Goal: Task Accomplishment & Management: Manage account settings

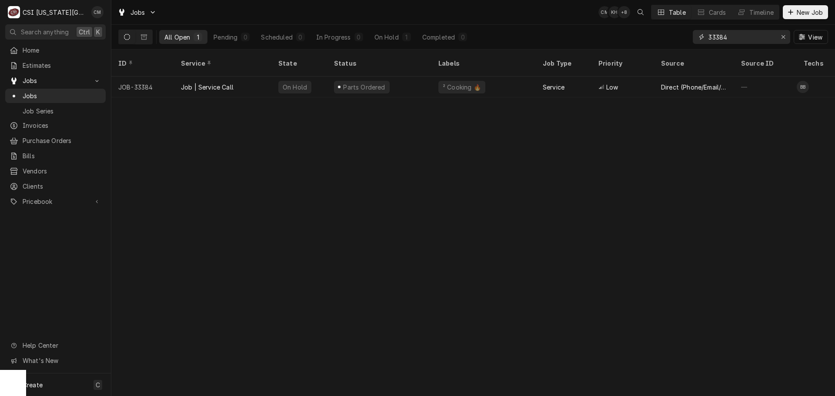
drag, startPoint x: 734, startPoint y: 37, endPoint x: 691, endPoint y: 33, distance: 42.3
click at [693, 35] on div "33384" at bounding box center [741, 37] width 97 height 14
paste input "405"
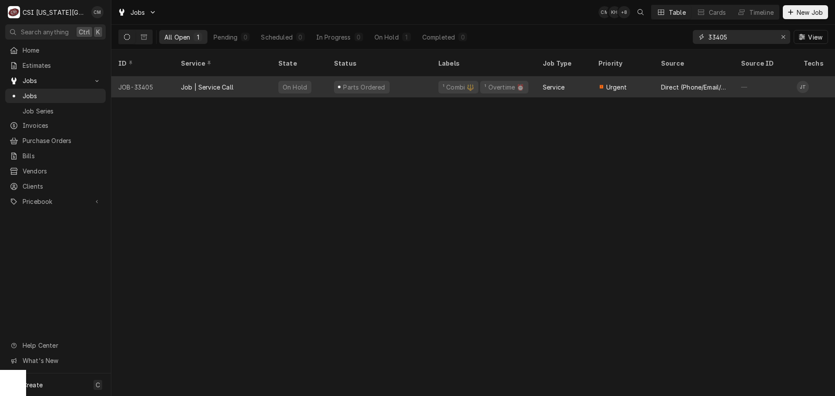
type input "33405"
click at [412, 77] on div "Parts Ordered" at bounding box center [379, 87] width 104 height 21
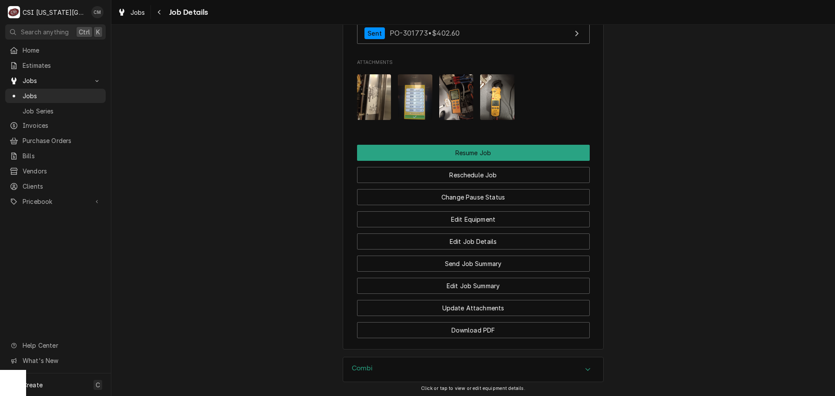
scroll to position [1345, 0]
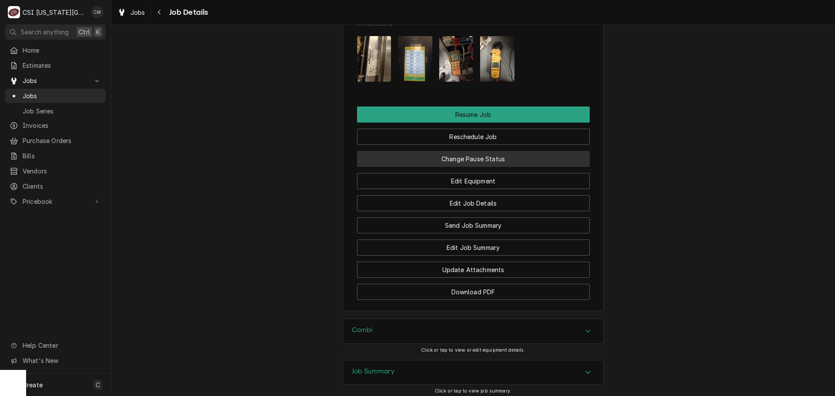
click at [487, 158] on button "Change Pause Status" at bounding box center [473, 159] width 233 height 16
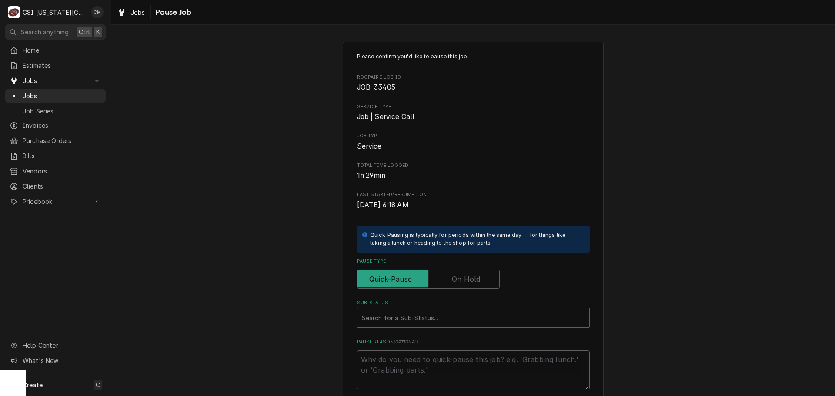
click at [477, 280] on label "Pause Type" at bounding box center [428, 279] width 143 height 19
click at [477, 280] on input "Pause Type" at bounding box center [428, 279] width 135 height 19
checkbox input "true"
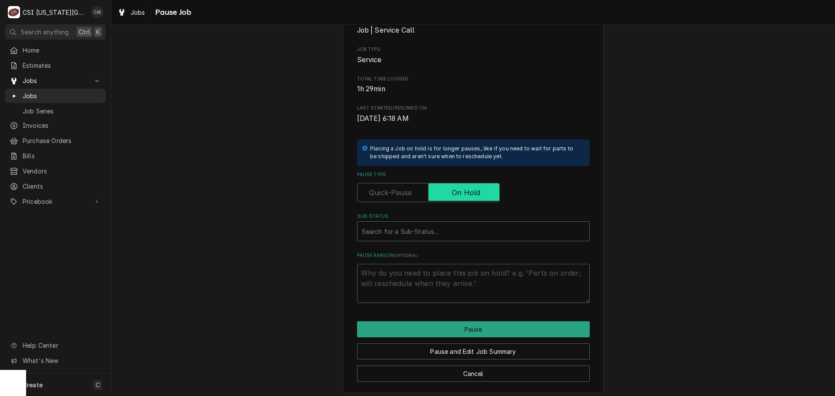
scroll to position [87, 0]
click at [485, 280] on textarea "Pause Reason ( optional )" at bounding box center [473, 283] width 233 height 39
click at [475, 233] on div "Sub-Status" at bounding box center [473, 231] width 223 height 16
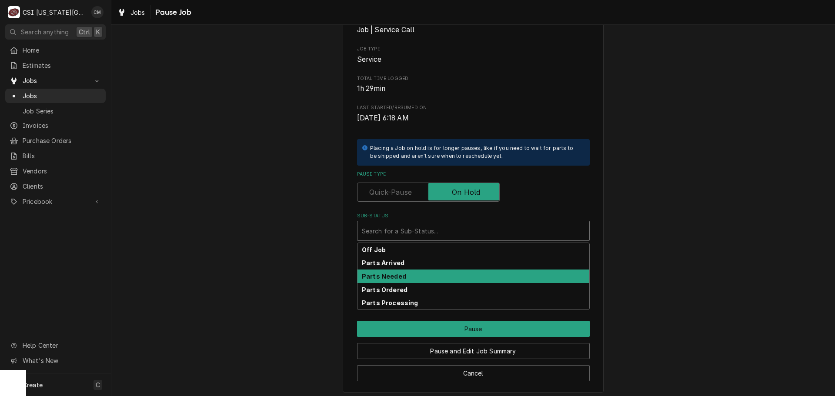
click at [430, 279] on div "Parts Needed" at bounding box center [473, 276] width 232 height 13
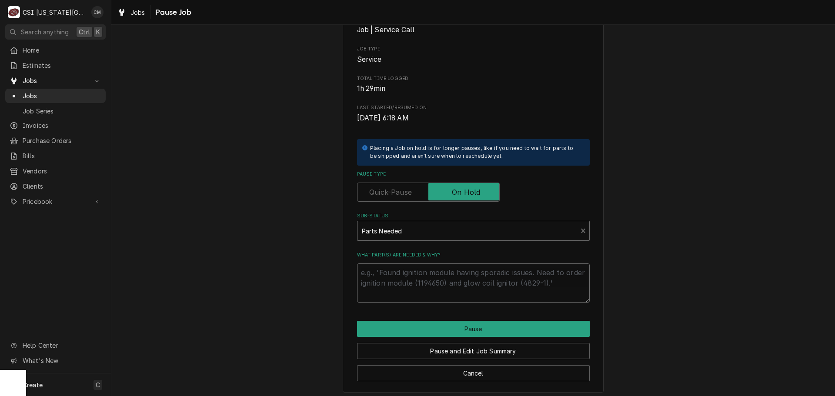
click at [434, 280] on textarea "What part(s) are needed & why?" at bounding box center [473, 283] width 233 height 39
type textarea "x"
type textarea "P"
type textarea "x"
type textarea "Pe"
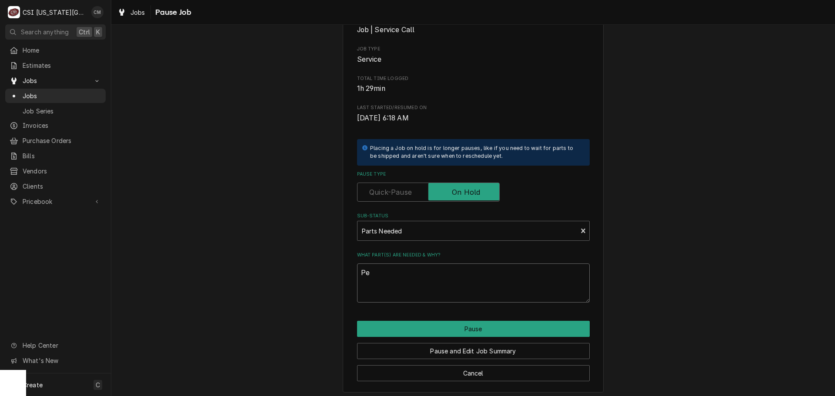
type textarea "x"
type textarea "Per"
type textarea "x"
type textarea "Per"
type textarea "x"
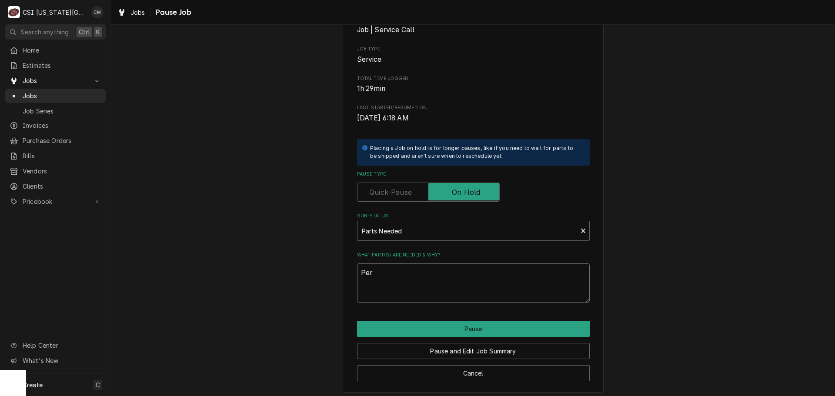
type textarea "Per"
type textarea "x"
type textarea "Pe"
type textarea "x"
type textarea "P"
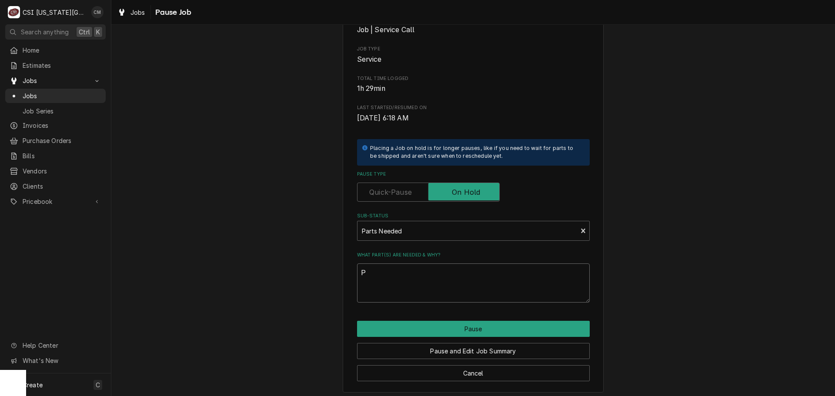
type textarea "x"
type textarea "M"
type textarea "x"
type textarea "Ma"
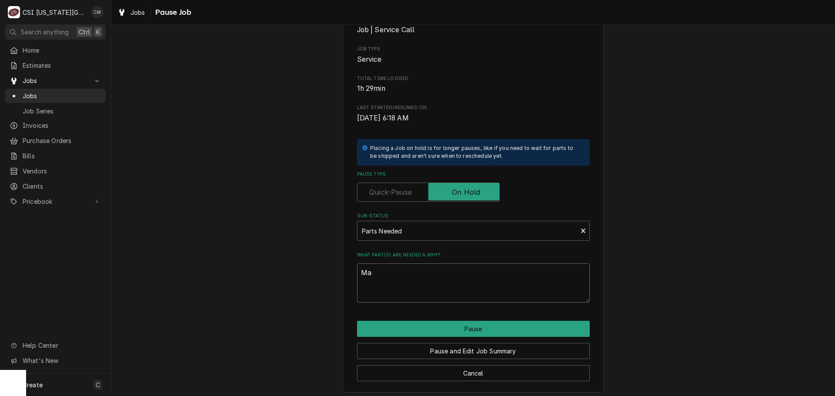
type textarea "x"
type textarea "Mar"
type textarea "x"
type textarea "Mars"
type textarea "x"
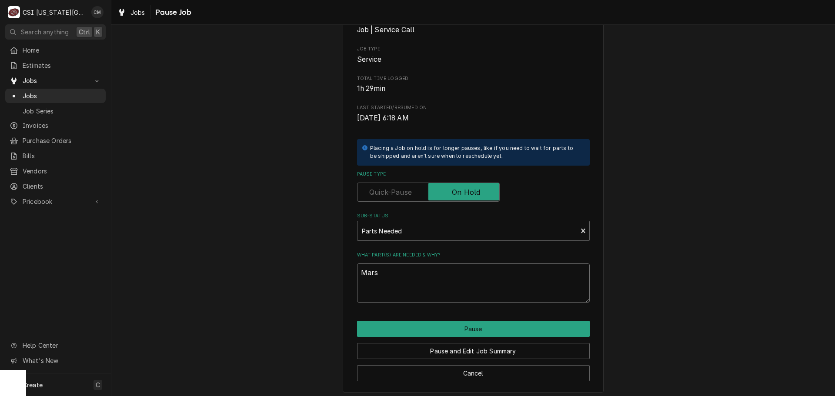
type textarea "Marsh"
type textarea "x"
type textarea "Marsha"
type textarea "x"
type textarea "Marshal"
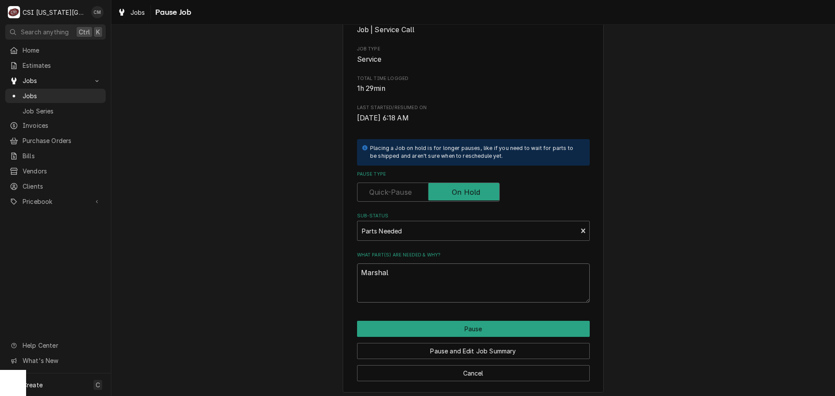
type textarea "x"
type textarea "Marshall"
type textarea "x"
type textarea "Marshall"
type textarea "x"
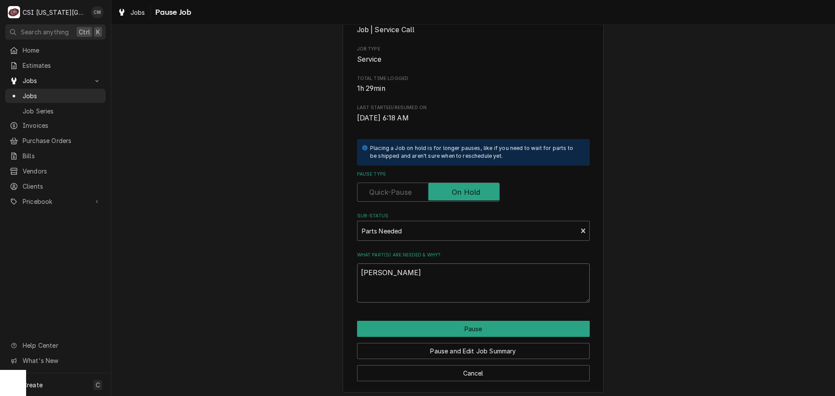
type textarea "Marshall m"
type textarea "x"
type textarea "Marshall me"
type textarea "x"
type textarea "Marshall men"
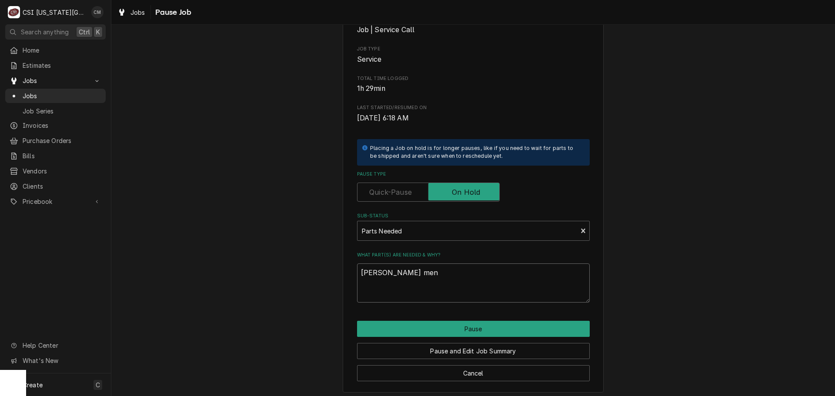
type textarea "x"
type textarea "Marshall ment"
type textarea "x"
type textarea "Marshall menti"
type textarea "x"
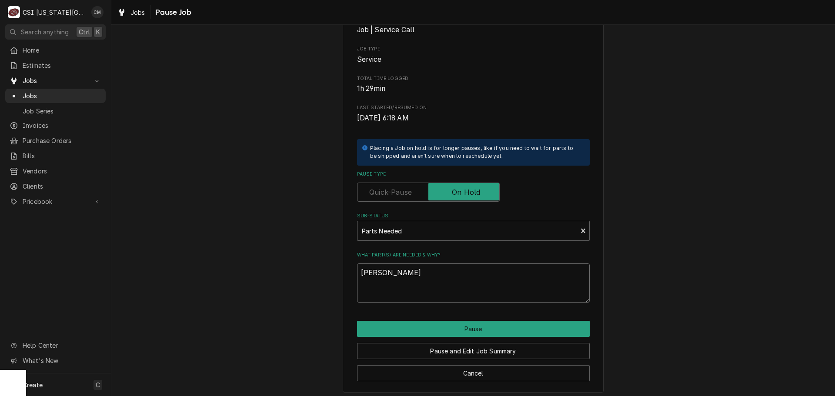
type textarea "Marshall mentio"
type textarea "x"
type textarea "Marshall mention"
type textarea "x"
type textarea "Marshall mentione"
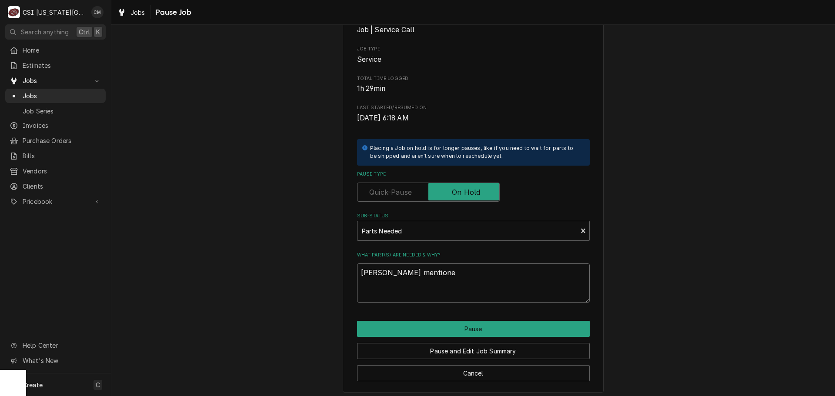
type textarea "x"
type textarea "Marshall mentioned"
type textarea "x"
type textarea "Marshall mentioned"
type textarea "x"
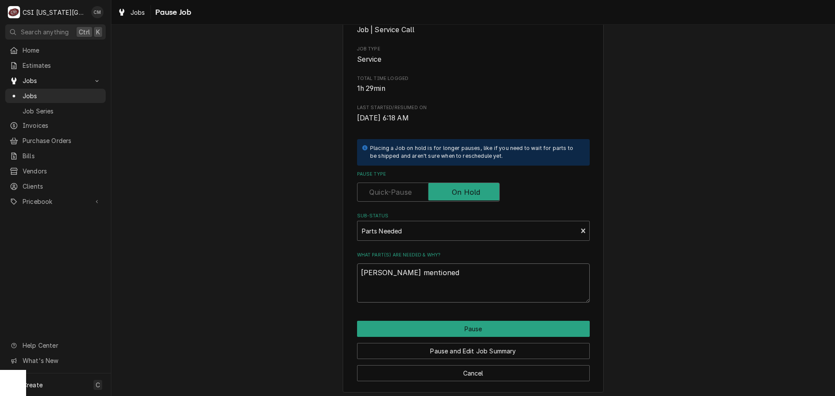
type textarea "Marshall mentioned"
type textarea "x"
type textarea "Marshall mentioned"
type textarea "x"
type textarea "Marshall mentioned"
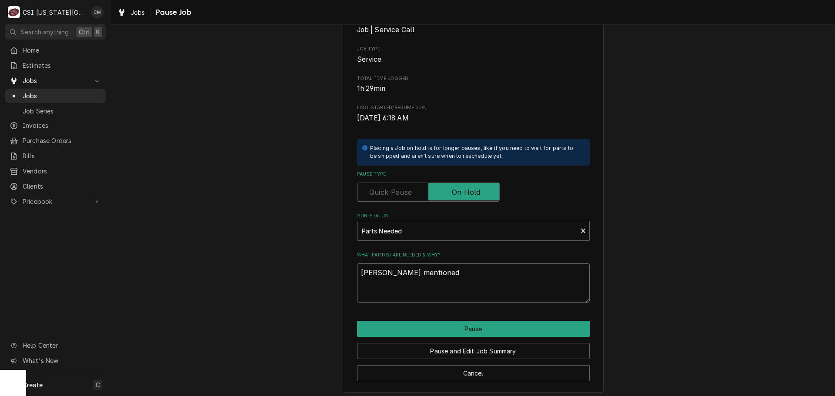
type textarea "x"
type textarea "Marshall mentione"
type textarea "x"
type textarea "Marshall mention"
type textarea "x"
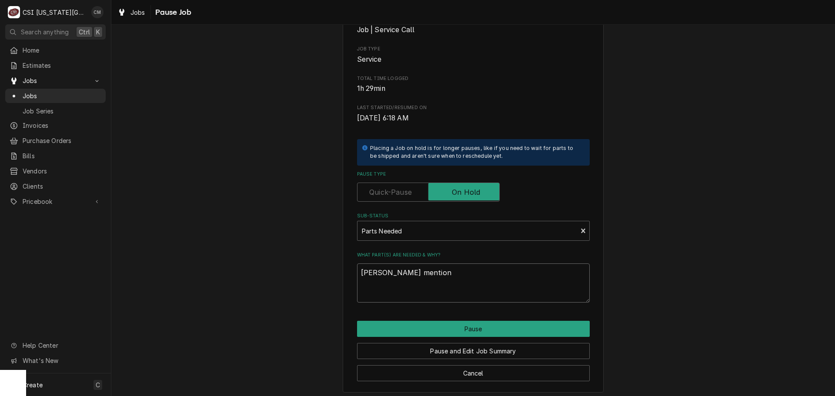
type textarea "Marshall mentio"
type textarea "x"
type textarea "Marshall menti"
type textarea "x"
type textarea "Marshall ment"
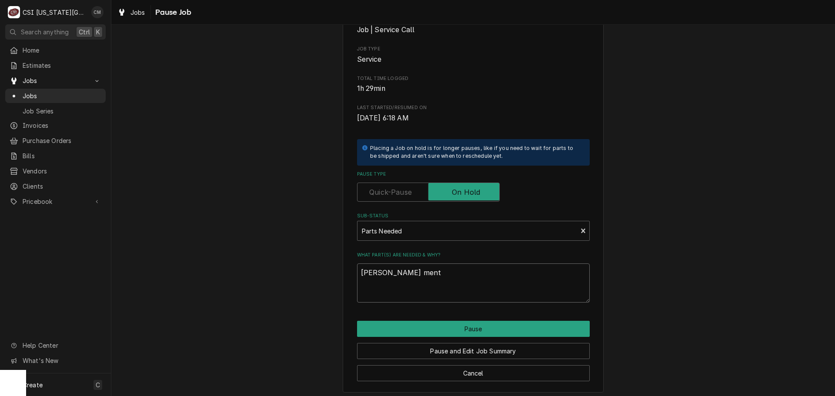
type textarea "x"
type textarea "Marshall men"
type textarea "x"
type textarea "Marshall me"
type textarea "x"
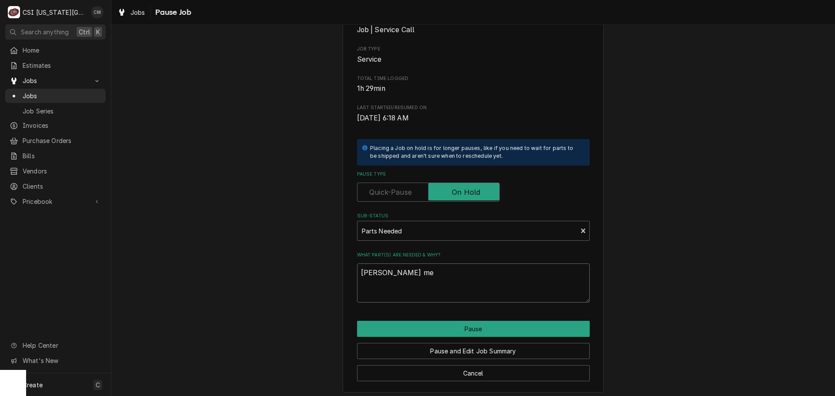
type textarea "Marshall m"
type textarea "x"
type textarea "Marshall"
type textarea "x"
type textarea "Marshall"
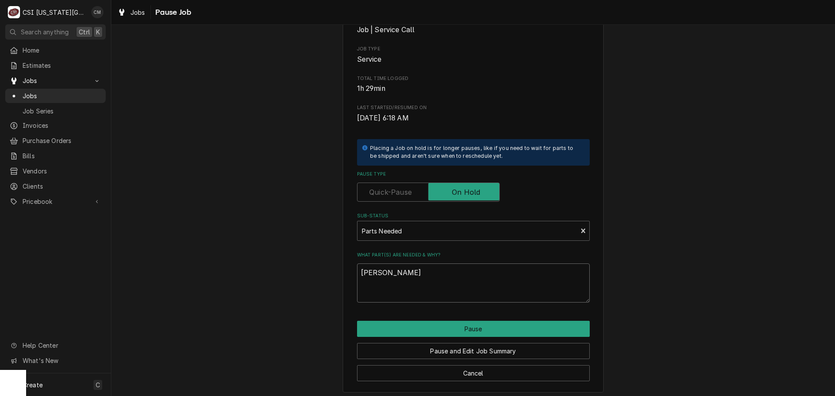
type textarea "x"
type textarea "Marshal"
type textarea "x"
type textarea "Marsha"
type textarea "x"
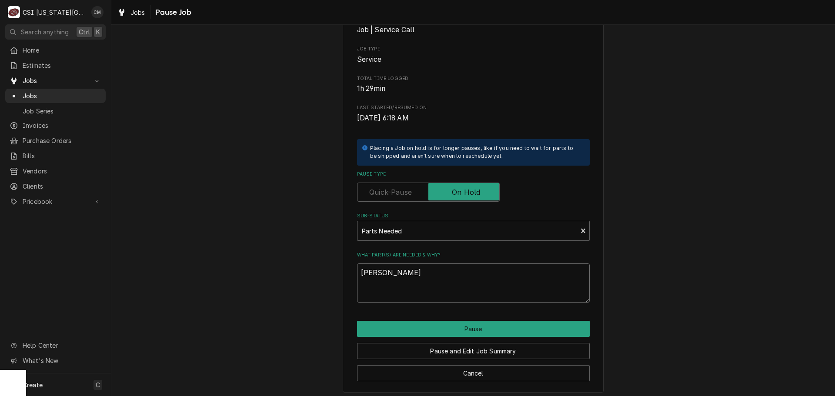
type textarea "Marsh"
type textarea "x"
type textarea "Mars"
type textarea "x"
type textarea "Mar"
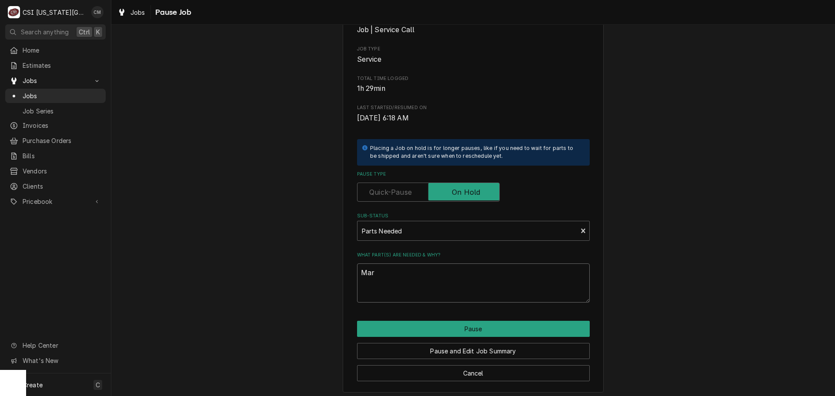
type textarea "x"
type textarea "Ma"
type textarea "x"
type textarea "M"
type textarea "x"
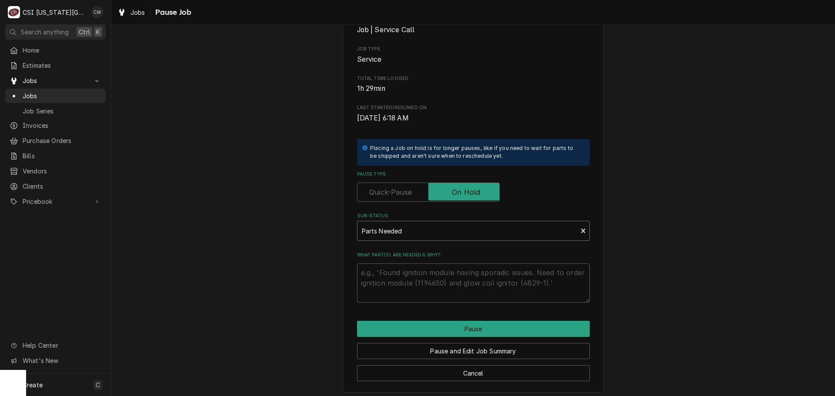
click at [430, 231] on div "Sub-Status" at bounding box center [467, 231] width 211 height 16
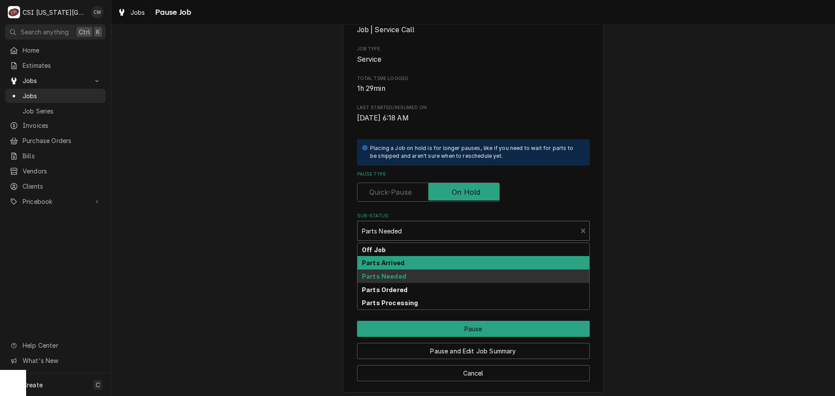
click at [427, 263] on div "Parts Arrived" at bounding box center [473, 262] width 232 height 13
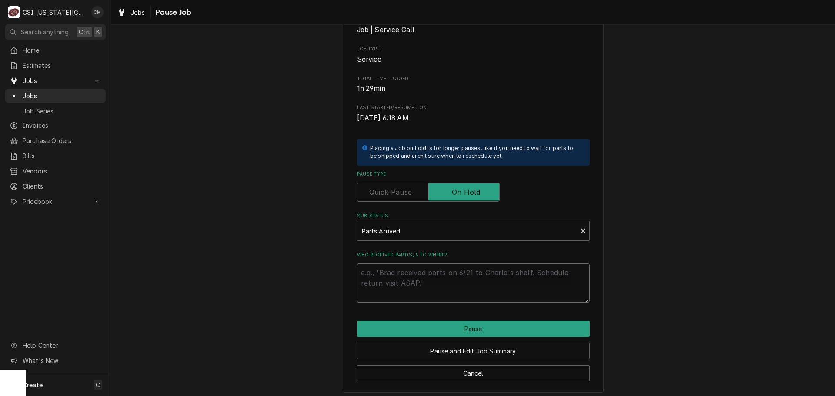
click at [420, 280] on textarea "Who received part(s) & to where?" at bounding box center [473, 283] width 233 height 39
type textarea "x"
type textarea "p"
type textarea "x"
type textarea "pe"
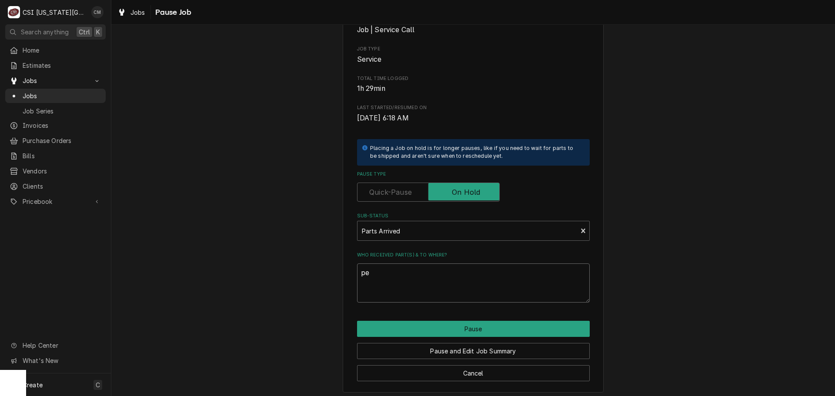
type textarea "x"
type textarea "per"
type textarea "x"
type textarea "per"
type textarea "x"
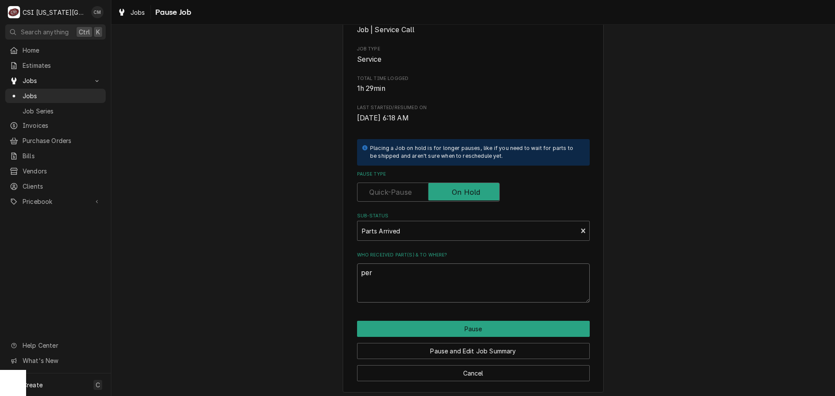
type textarea "per o"
type textarea "x"
type textarea "per ou"
type textarea "x"
type textarea "per our"
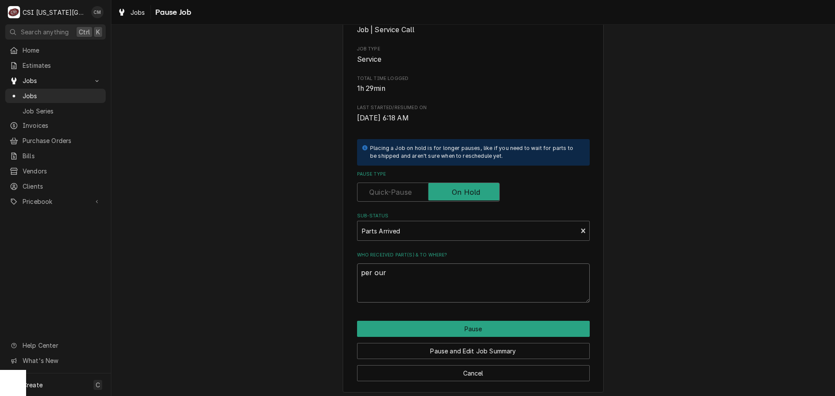
type textarea "x"
type textarea "per our"
type textarea "x"
type textarea "per our e"
type textarea "x"
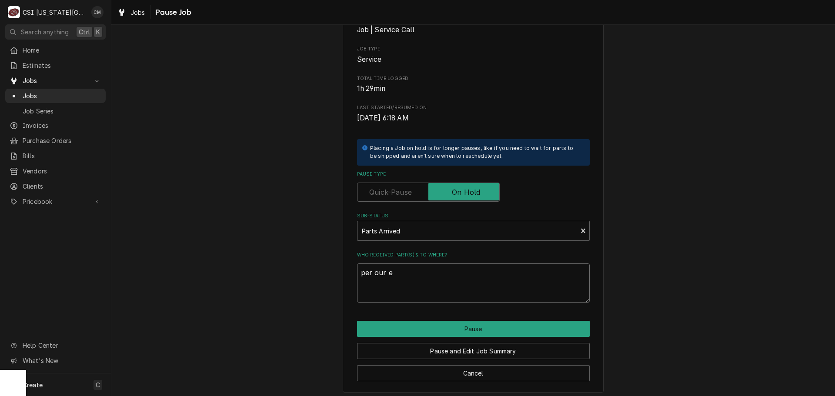
type textarea "per our em"
type textarea "x"
type textarea "per our ema"
type textarea "x"
type textarea "per our emai"
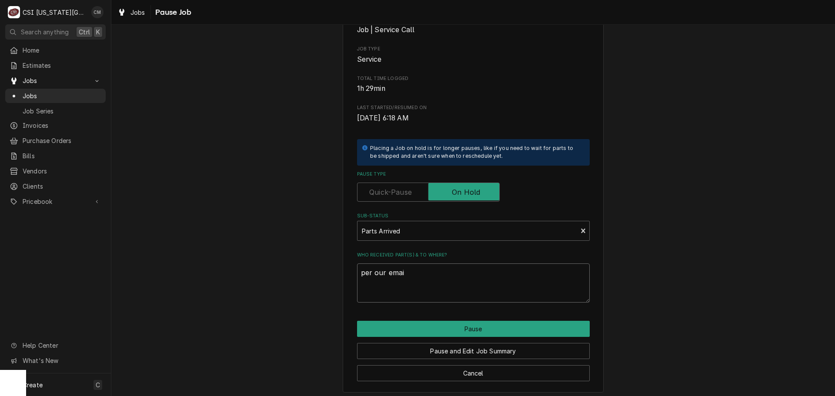
type textarea "x"
type textarea "per our email"
type textarea "x"
type textarea "per our email"
type textarea "x"
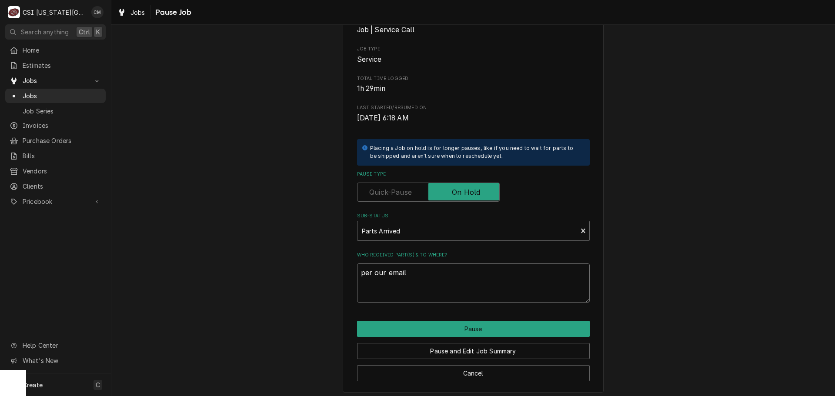
type textarea "per our email m"
type textarea "x"
type textarea "per our email ma"
type textarea "x"
type textarea "per our email mar"
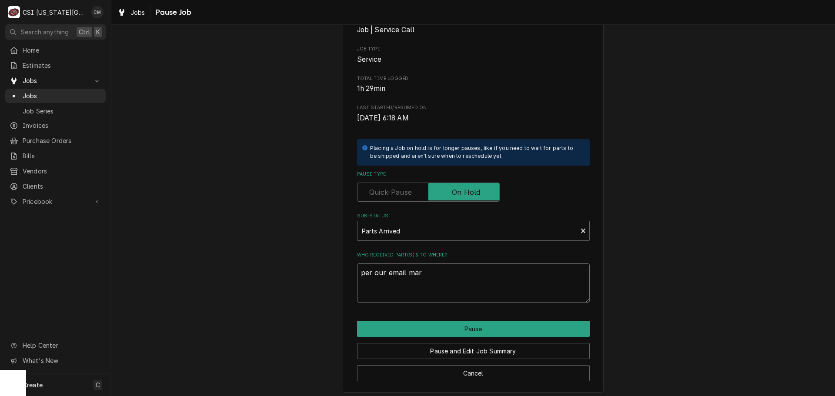
type textarea "x"
type textarea "per our email mars"
type textarea "x"
type textarea "per our email marsh"
type textarea "x"
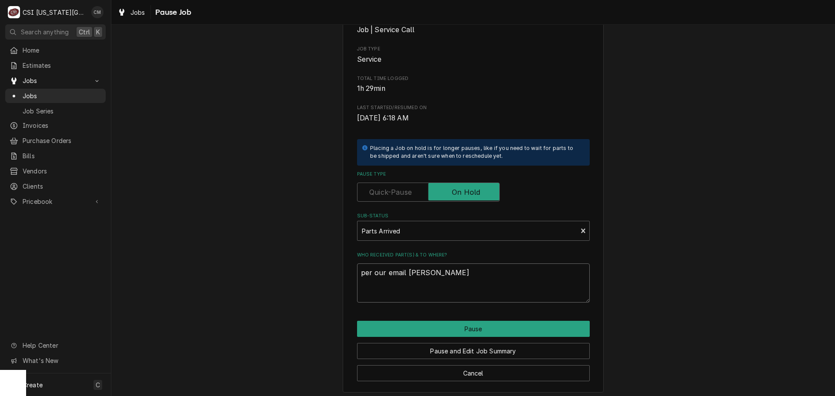
type textarea "per our email marsha"
type textarea "x"
type textarea "per our email marshal"
type textarea "x"
type textarea "per our email marshall"
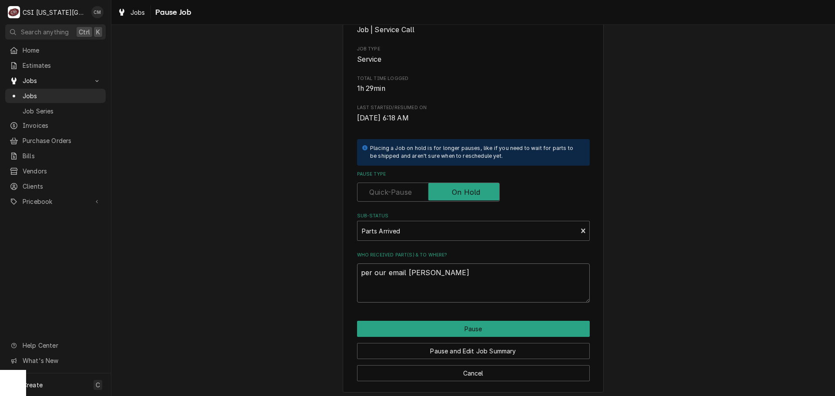
type textarea "x"
type textarea "per our email marshall\"
type textarea "x"
type textarea "per our email marshall"
type textarea "x"
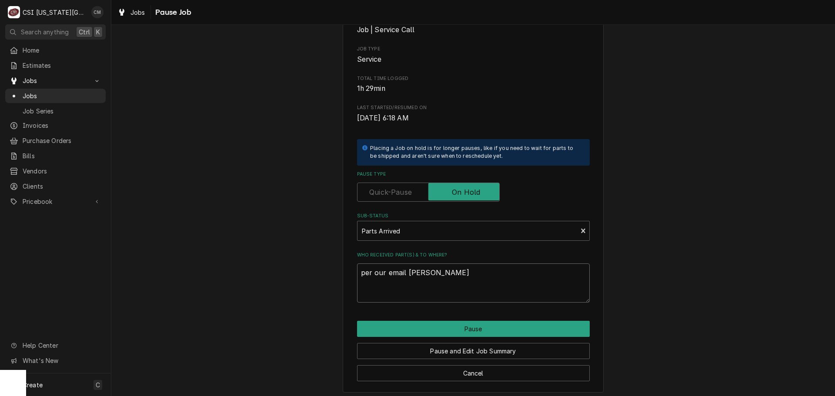
type textarea "per our email marshal"
type textarea "x"
type textarea "per our email marsha"
type textarea "x"
type textarea "per our email marsh"
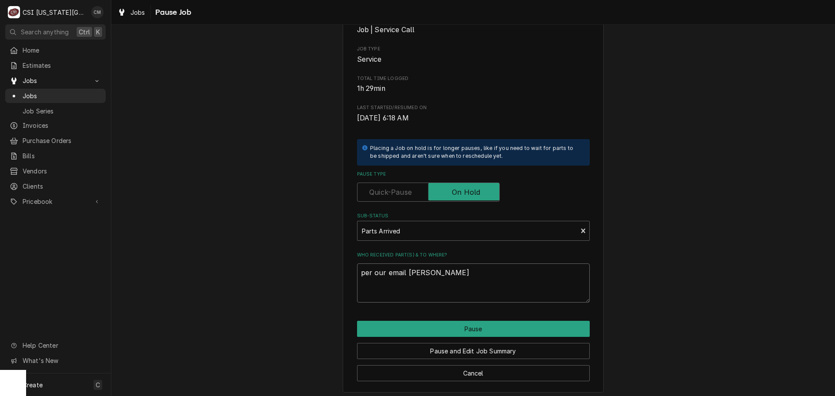
type textarea "x"
type textarea "per our email mars"
type textarea "x"
type textarea "per our email mar"
type textarea "x"
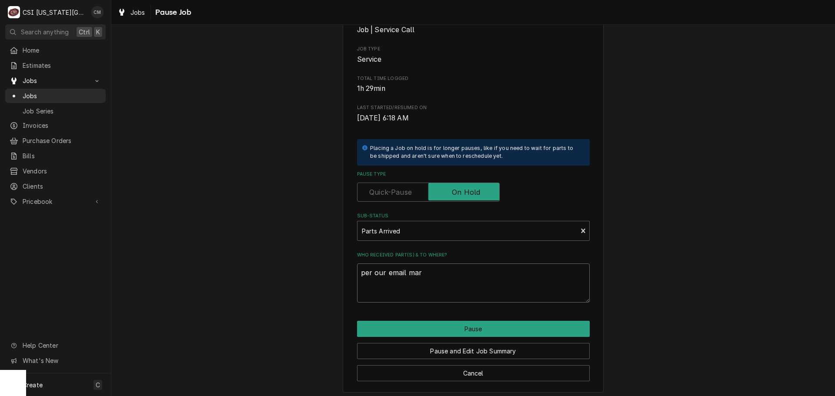
type textarea "per our email ma"
type textarea "x"
type textarea "per our email m"
type textarea "x"
type textarea "per our email"
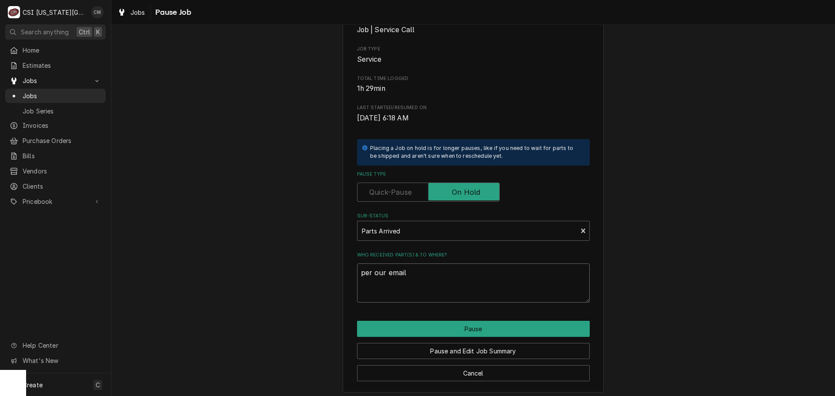
type textarea "x"
type textarea "per our email a"
type textarea "x"
type textarea "per our email an"
type textarea "x"
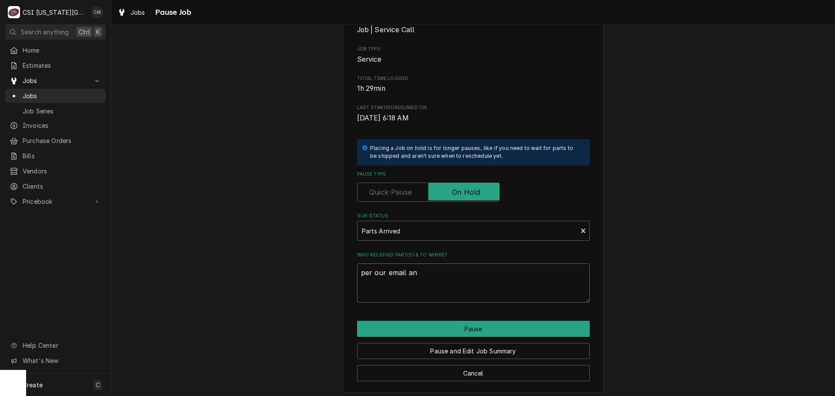
type textarea "per our email and"
type textarea "x"
type textarea "per our email and"
click at [430, 272] on textarea "per our email and" at bounding box center [473, 283] width 233 height 39
type textarea "x"
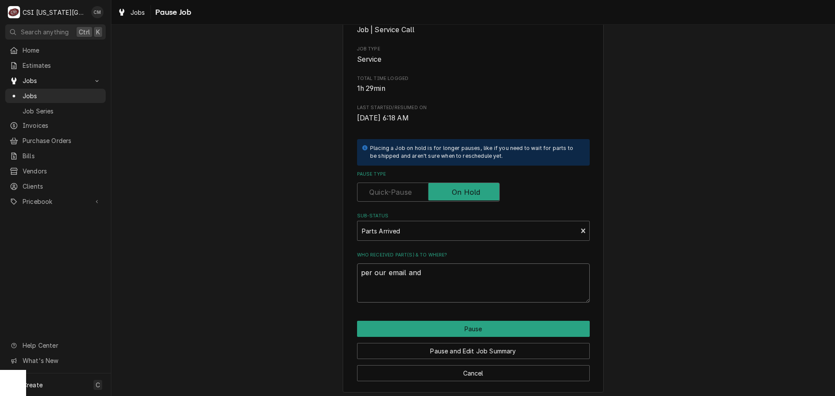
type textarea "per our email and p"
type textarea "x"
type textarea "per our email and ph"
type textarea "x"
type textarea "per our email and pho"
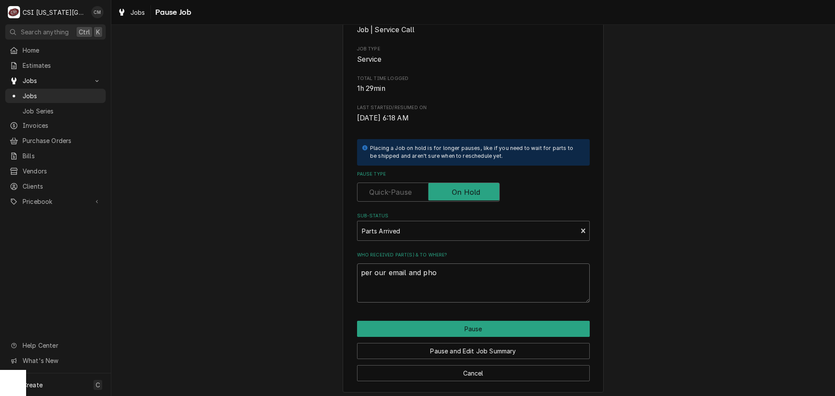
type textarea "x"
type textarea "per our email and phon"
type textarea "x"
type textarea "per our email and phone"
type textarea "x"
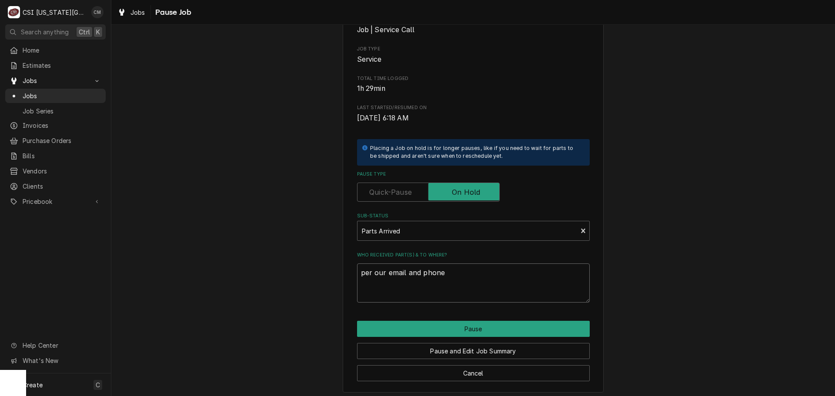
type textarea "per our email and phone"
type textarea "x"
type textarea "per our email and phone c"
type textarea "x"
type textarea "per our email and phone ca"
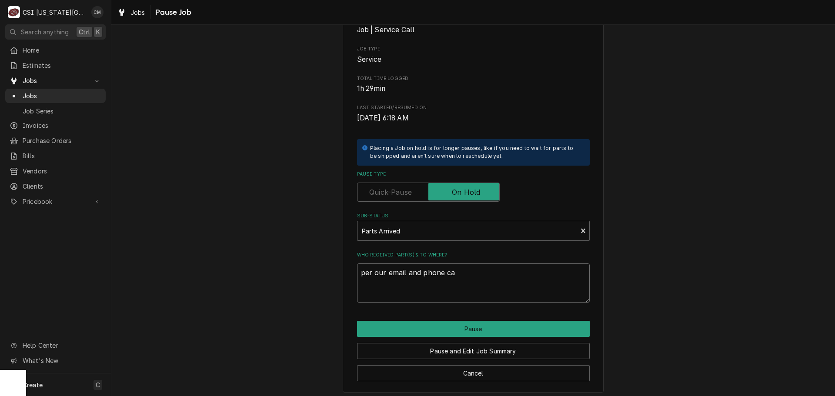
type textarea "x"
type textarea "per our email and phone cal"
type textarea "x"
type textarea "per our email and phone call"
type textarea "x"
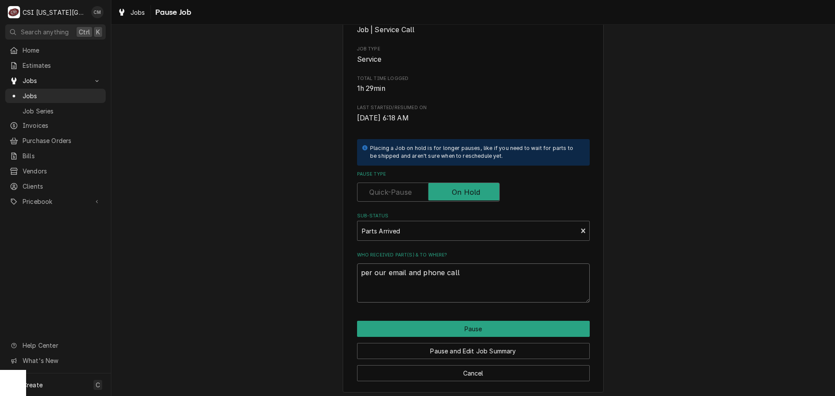
type textarea "per our email and phone call"
click at [471, 276] on textarea "per our email and phone call" at bounding box center [473, 283] width 233 height 39
type textarea "x"
type textarea "per our email and phone call w"
type textarea "x"
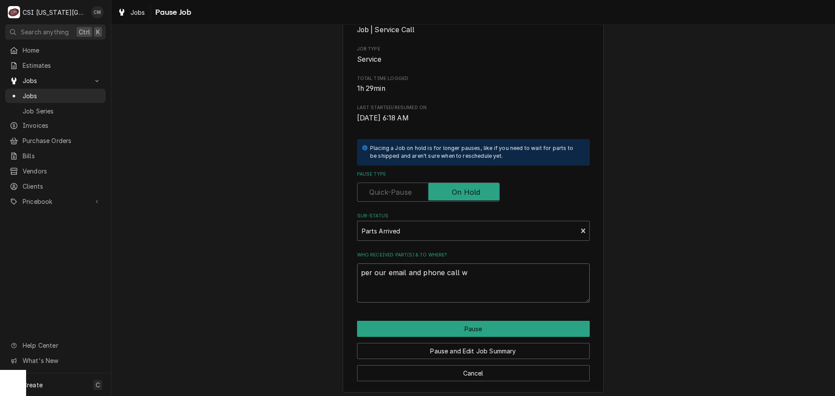
type textarea "per our email and phone call wi"
type textarea "x"
type textarea "per our email and phone call wit"
type textarea "x"
type textarea "per our email and phone call with"
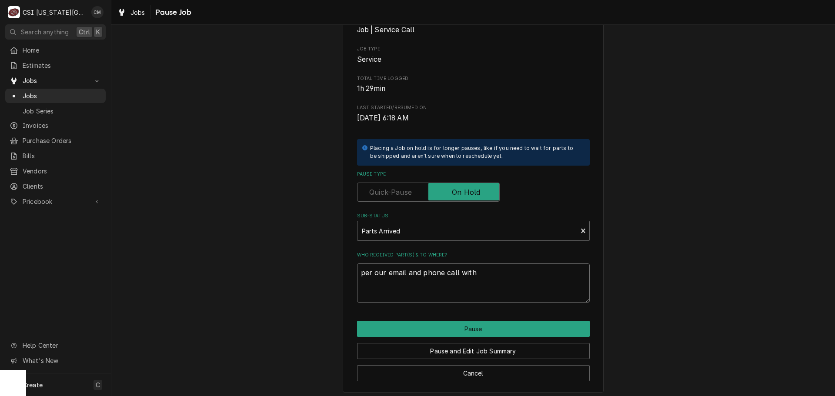
type textarea "x"
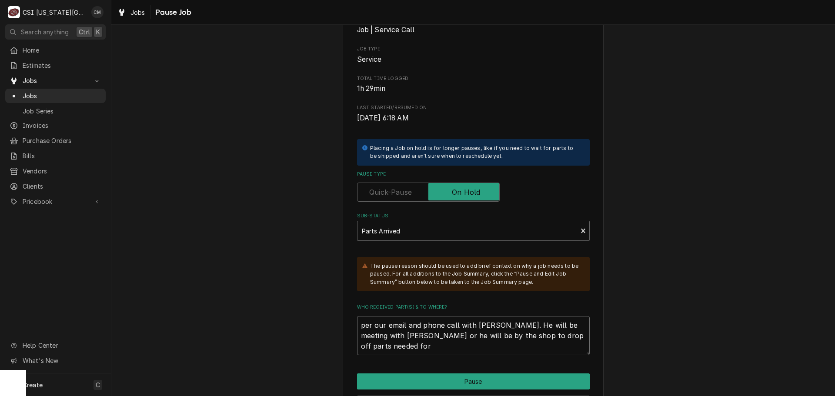
paste textarea "33405"
click at [574, 337] on textarea "per our email and phone call with marshall. He will be meeting with jimmy or he…" at bounding box center [473, 335] width 233 height 39
click at [448, 350] on textarea "per our email and phone call with marshall. He will be meeting with jimmy or he…" at bounding box center [473, 335] width 233 height 39
click at [503, 326] on textarea "per our email and phone call with marshall. He will be meeting with jimmy or he…" at bounding box center [473, 335] width 233 height 39
click at [376, 336] on textarea "per our email and phone call with Marshall, He will be meeting with jimmy or he…" at bounding box center [473, 335] width 233 height 39
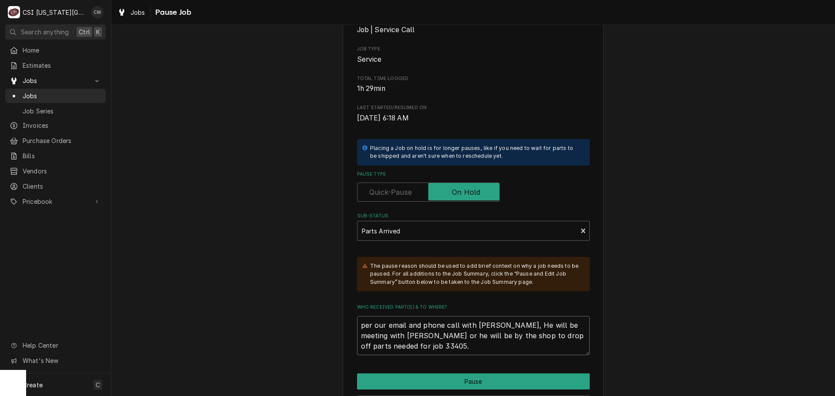
click at [538, 347] on textarea "per our email and phone call with Marshall, He will be meeting with Jimmy or he…" at bounding box center [473, 335] width 233 height 39
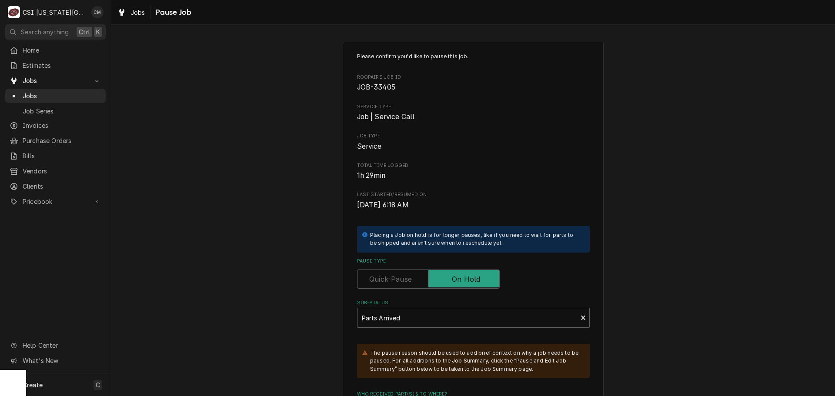
scroll to position [143, 0]
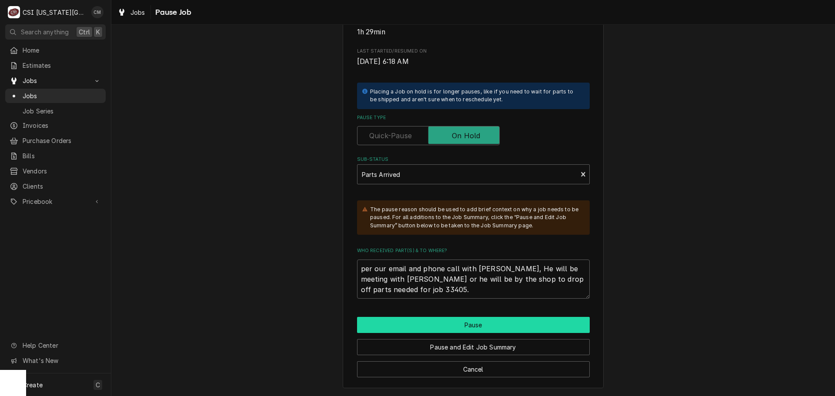
click at [504, 327] on button "Pause" at bounding box center [473, 325] width 233 height 16
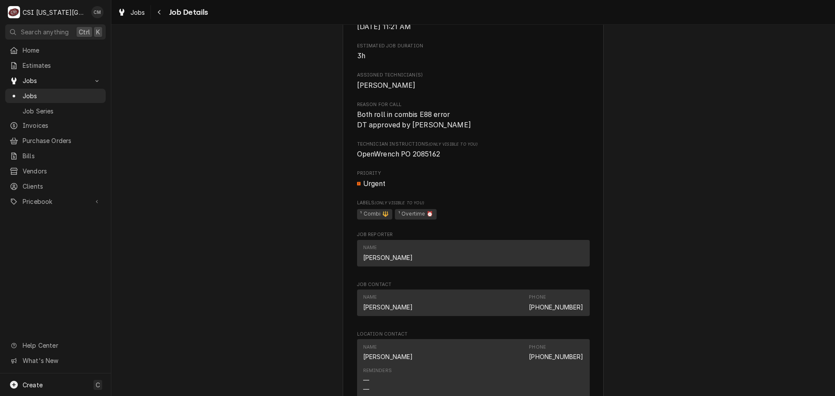
scroll to position [826, 0]
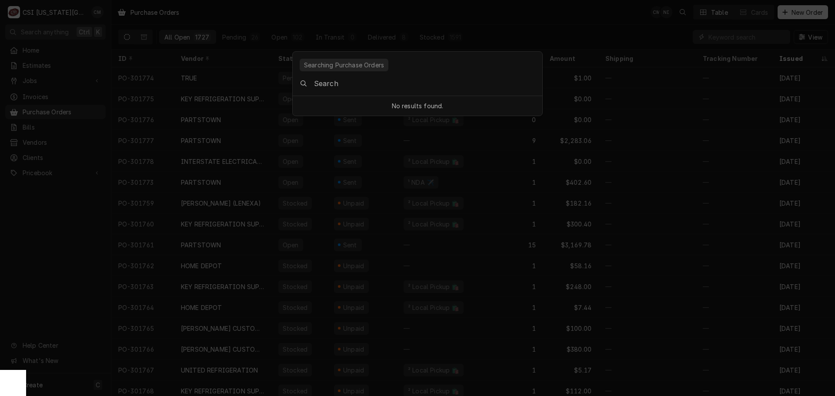
click at [560, 37] on body "C CSI Kansas City CM Search anything Ctrl K Home Estimates Jobs Jobs Job Series…" at bounding box center [417, 198] width 835 height 396
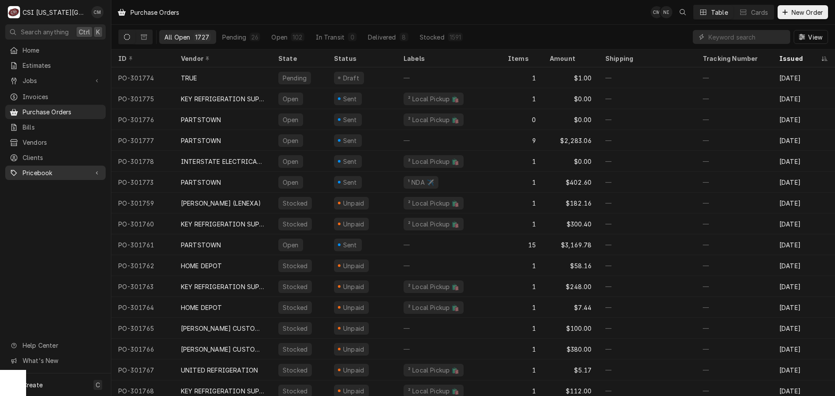
click at [52, 168] on span "Pricebook" at bounding box center [56, 172] width 66 height 9
click at [60, 200] on span "Parts & Materials" at bounding box center [62, 203] width 79 height 9
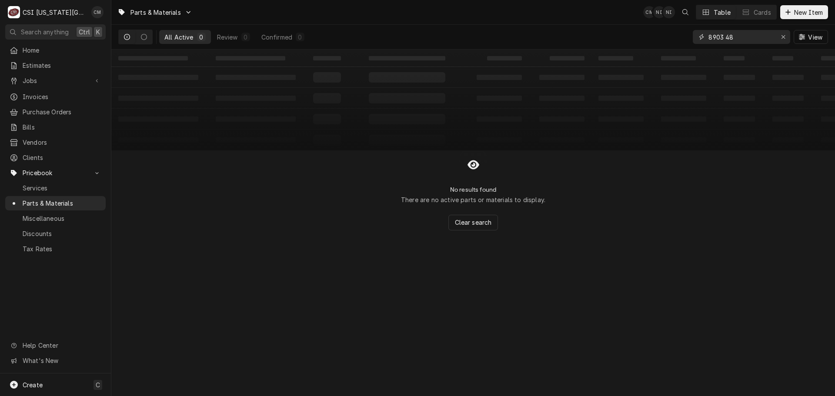
drag, startPoint x: 733, startPoint y: 34, endPoint x: 700, endPoint y: 34, distance: 33.5
click at [700, 34] on div "8903 48" at bounding box center [741, 37] width 97 height 14
paste input "33405"
type input "33405"
drag, startPoint x: 731, startPoint y: 36, endPoint x: 694, endPoint y: 36, distance: 37.8
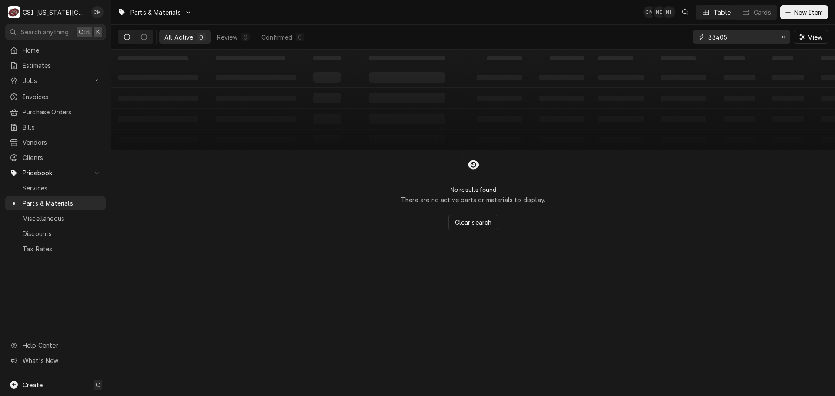
click at [694, 36] on div "33405" at bounding box center [741, 37] width 97 height 14
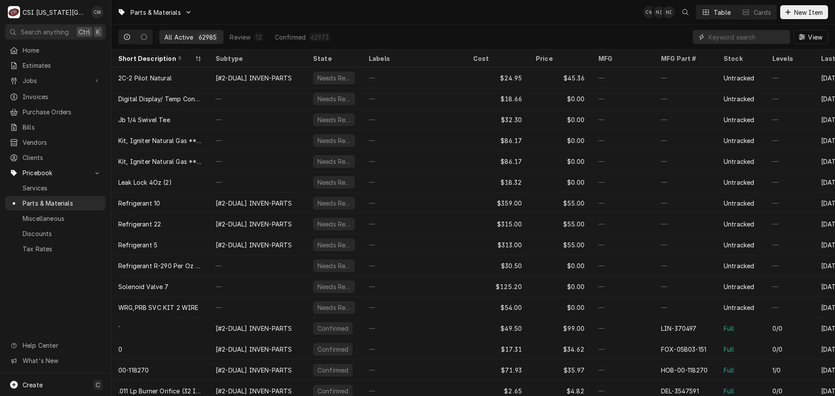
click at [720, 35] on input "Dynamic Content Wrapper" at bounding box center [746, 37] width 77 height 14
paste input "5017541"
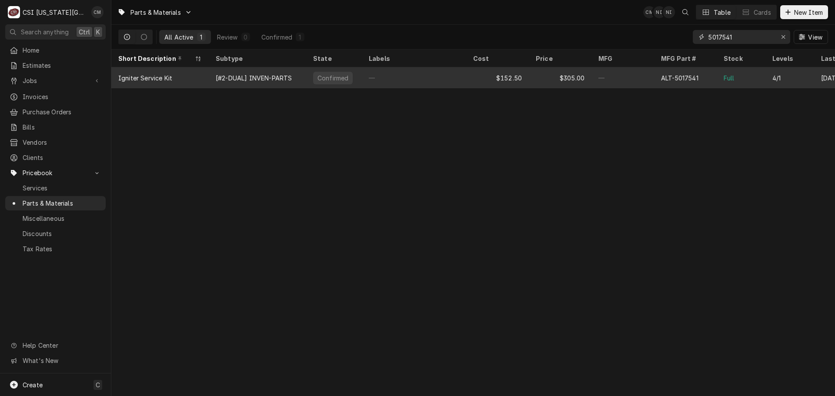
type input "5017541"
click at [447, 77] on div "—" at bounding box center [414, 77] width 104 height 21
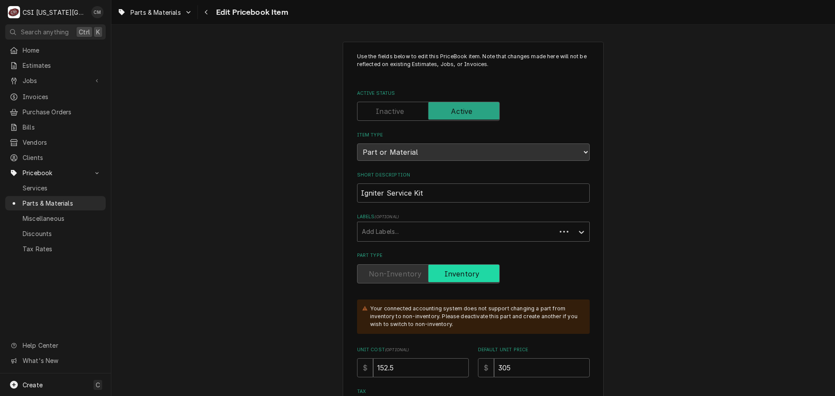
type textarea "x"
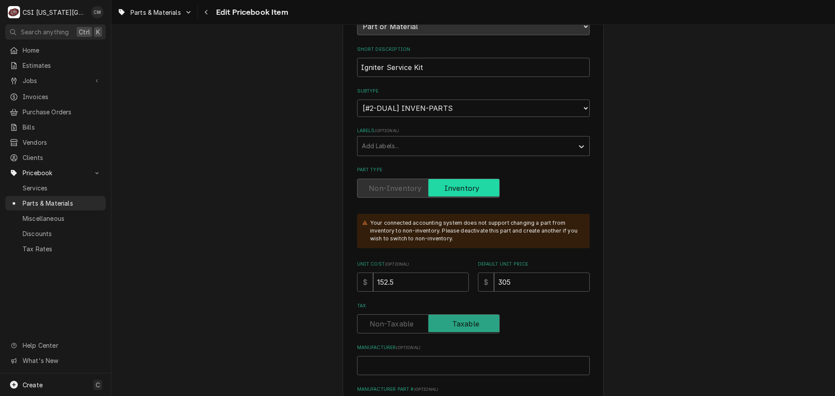
scroll to position [130, 0]
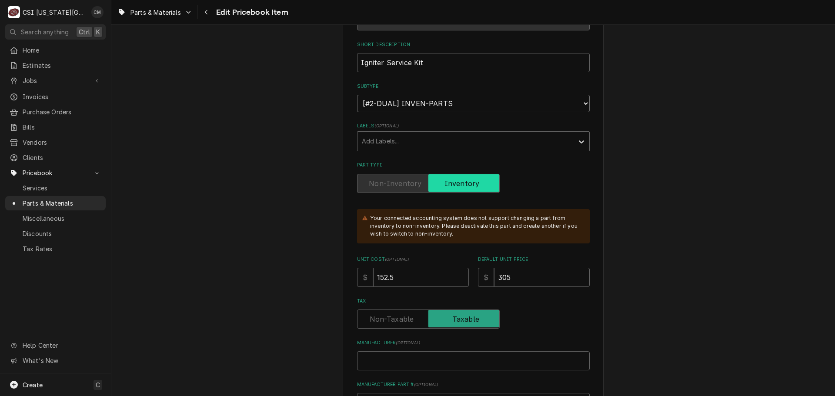
click at [579, 103] on select "Choose a subtype... [#2-DUAL] AFTERHRS-WH-CHG-2 [#2-DUAL] [PERSON_NAME]-EQUIP […" at bounding box center [473, 103] width 233 height 17
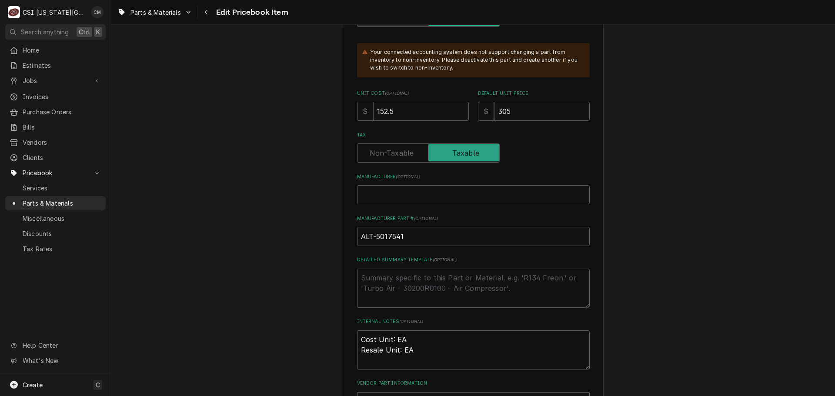
scroll to position [304, 0]
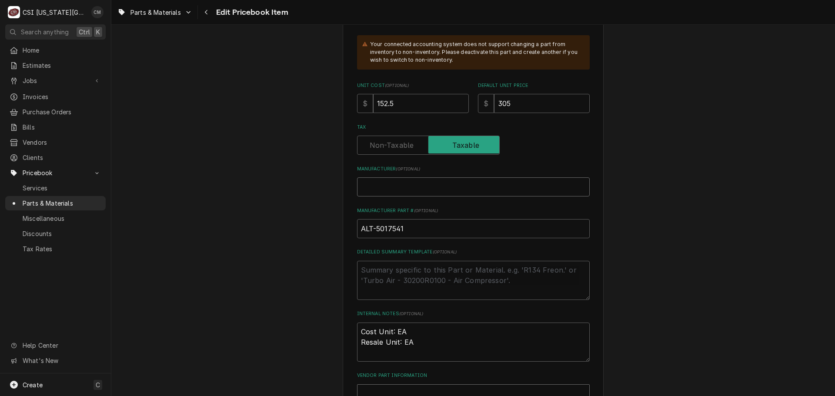
click at [506, 188] on input "Manufacturer ( optional )" at bounding box center [473, 186] width 233 height 19
click at [542, 230] on input "ALT-5017541" at bounding box center [473, 228] width 233 height 19
click at [505, 280] on textarea "Detailed Summary Template ( optional )" at bounding box center [473, 280] width 233 height 39
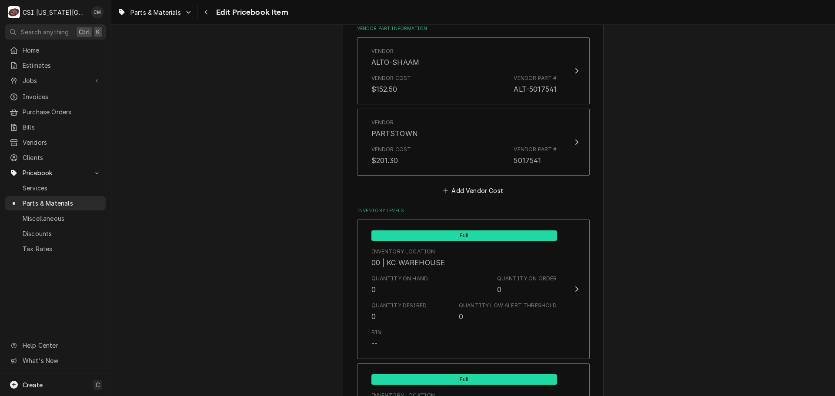
scroll to position [652, 0]
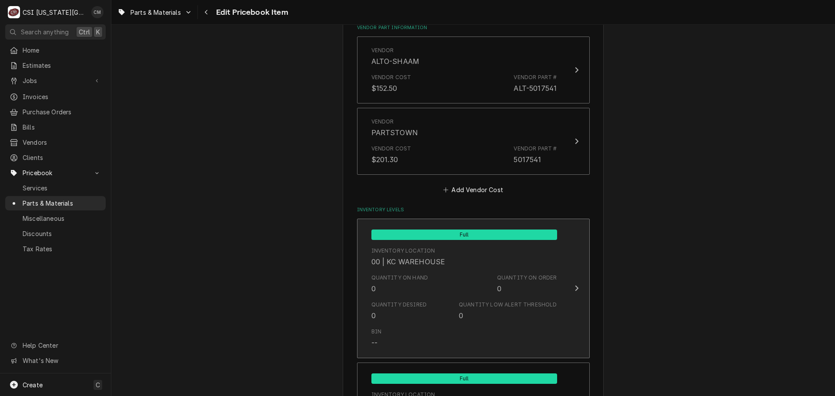
click at [485, 253] on div "Inventory Location 00 | KC WAREHOUSE" at bounding box center [464, 257] width 186 height 27
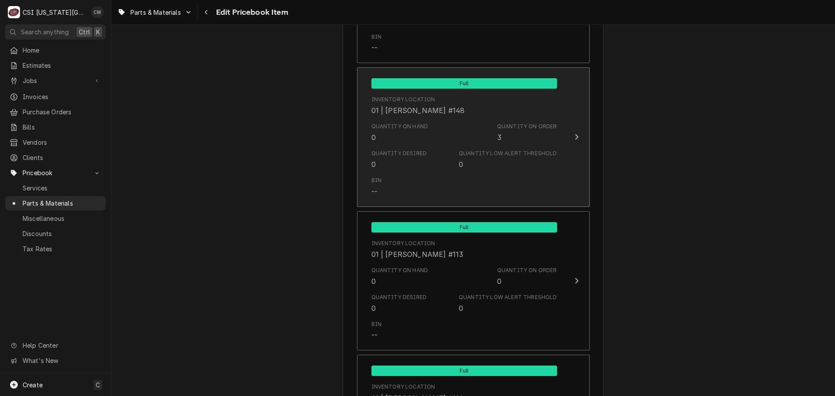
scroll to position [2044, 0]
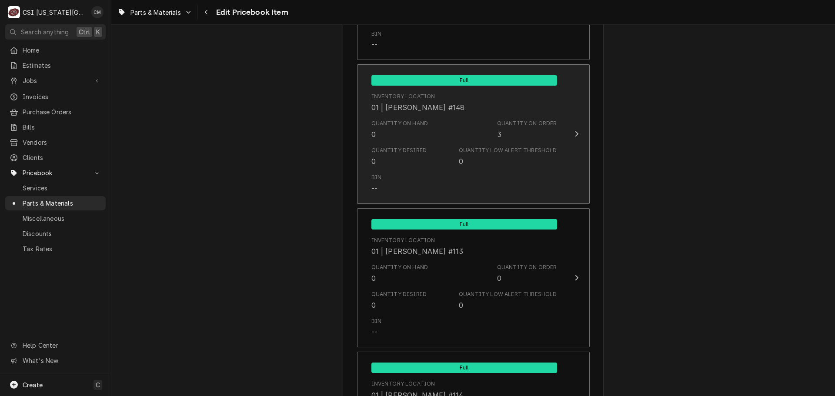
click at [497, 164] on div "Quantity Low Alert Threshold 0" at bounding box center [508, 157] width 98 height 20
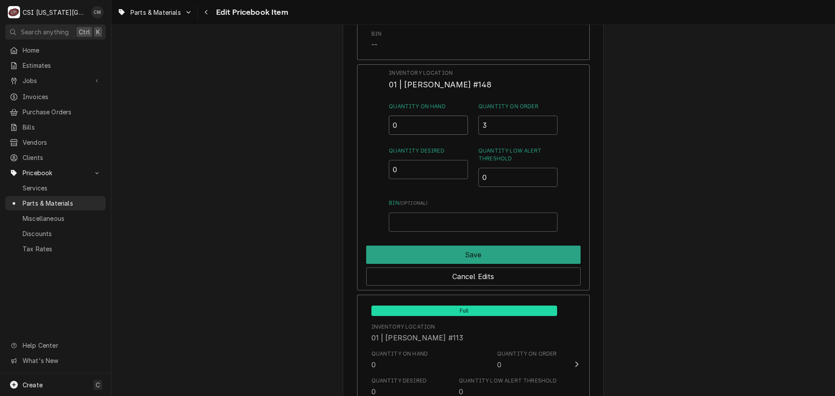
click at [437, 127] on input "0" at bounding box center [428, 125] width 79 height 19
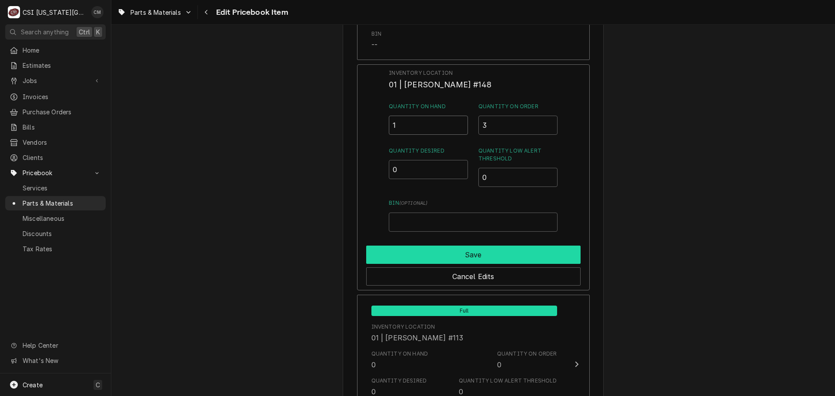
type input "1"
click at [517, 257] on button "Save" at bounding box center [473, 255] width 214 height 18
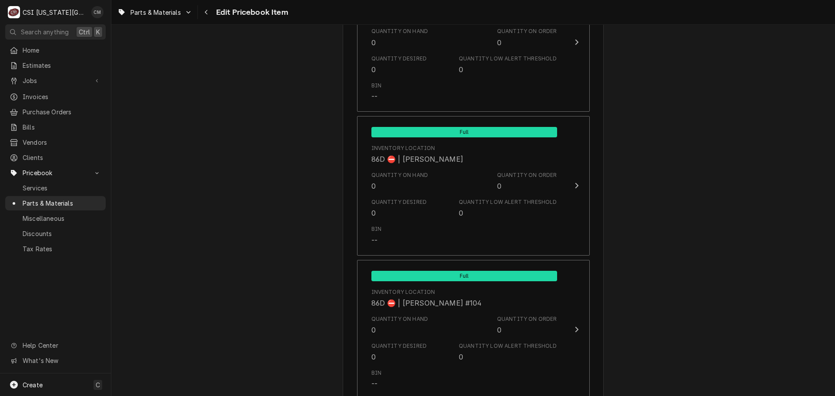
scroll to position [8802, 0]
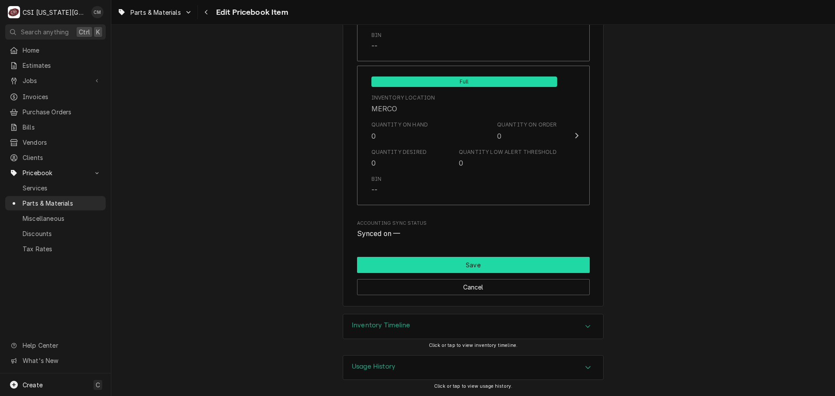
click at [521, 267] on button "Save" at bounding box center [473, 265] width 233 height 16
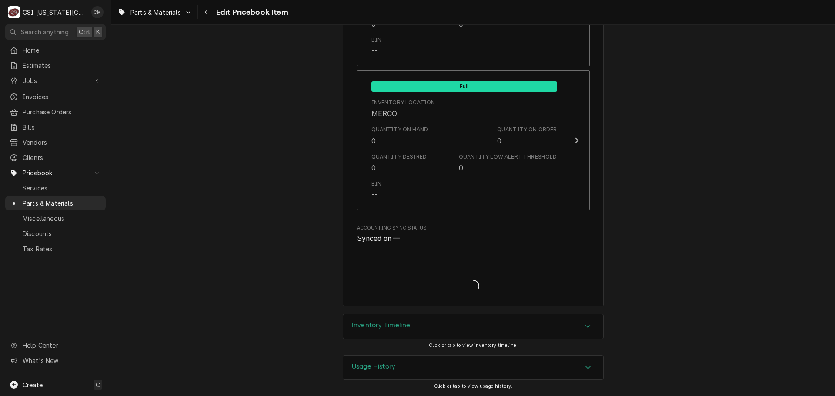
type textarea "x"
